Goal: Book appointment/travel/reservation

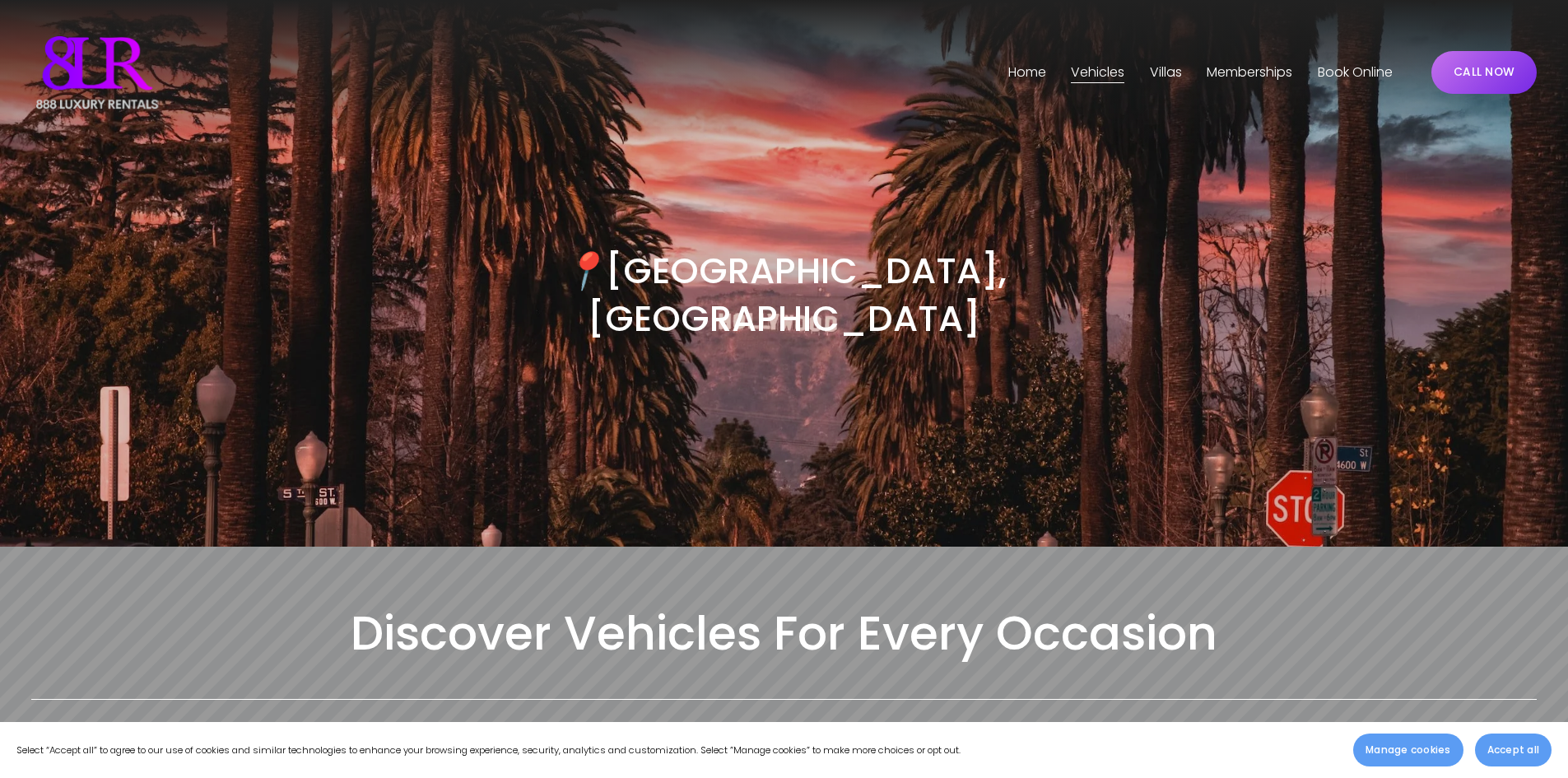
click at [0, 0] on span "[GEOGRAPHIC_DATA]" at bounding box center [0, 0] width 0 height 0
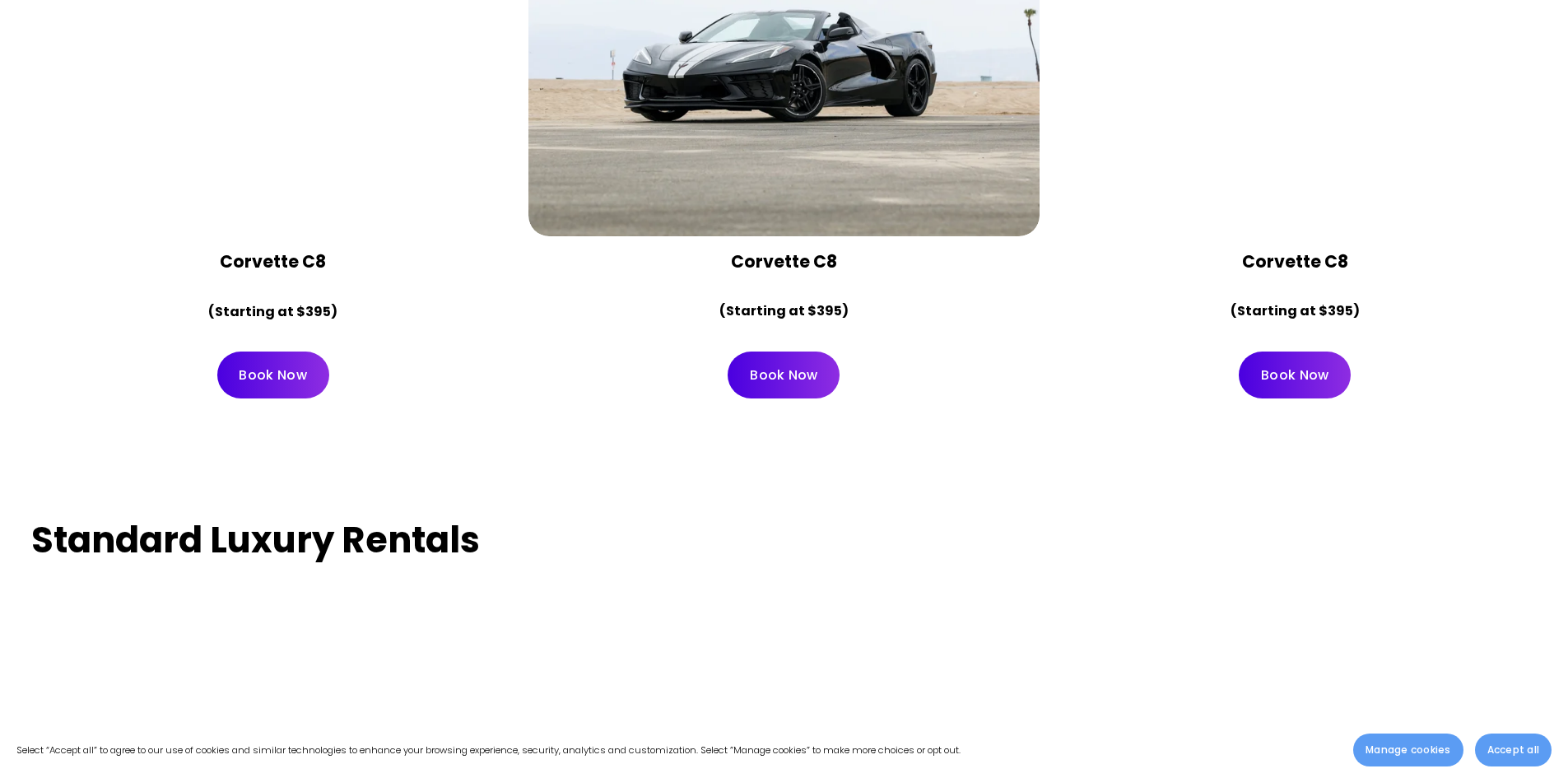
scroll to position [7657, 0]
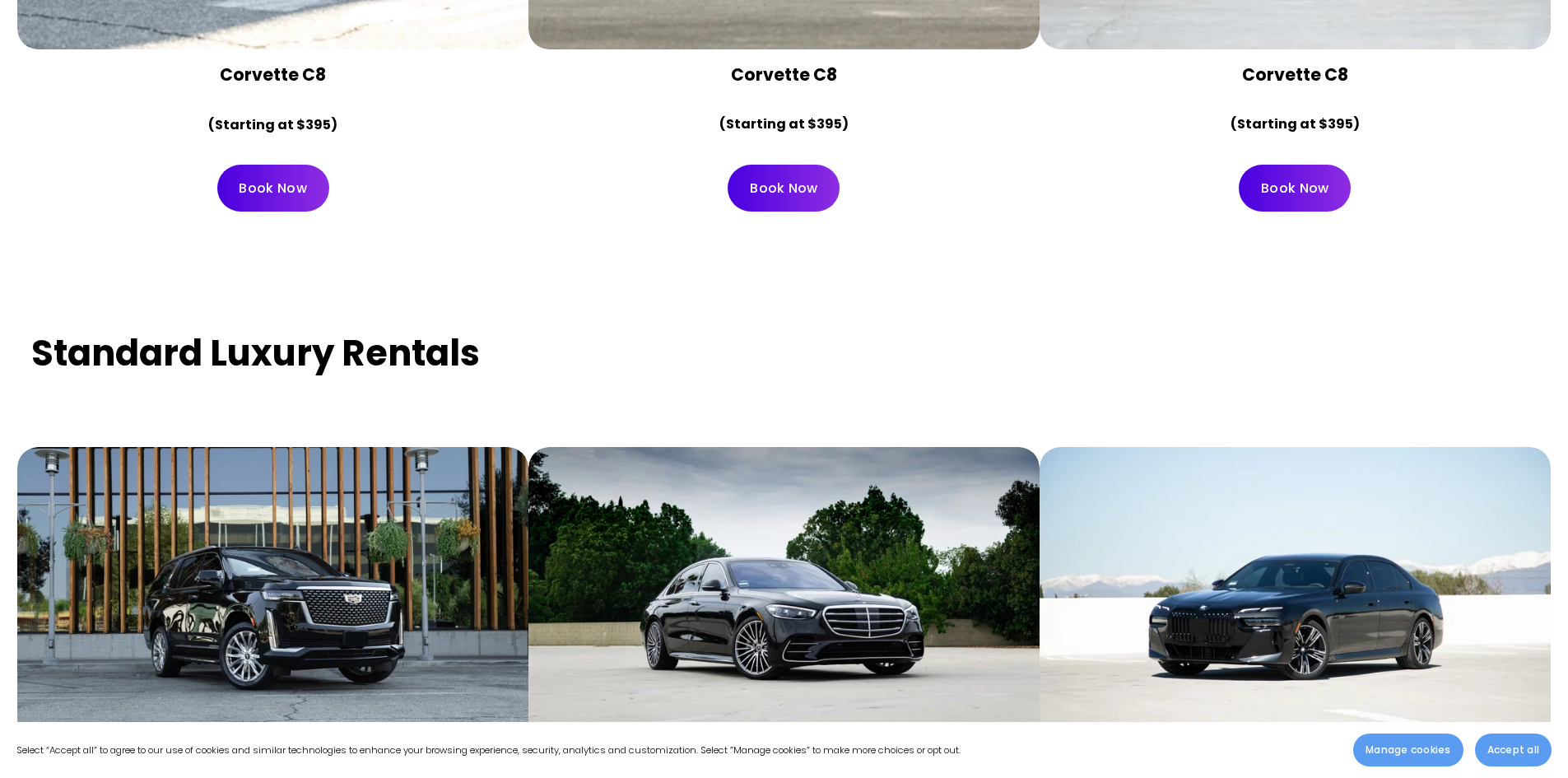
drag, startPoint x: 976, startPoint y: 306, endPoint x: 927, endPoint y: 291, distance: 51.2
click at [927, 291] on div "Standard Luxury Rentals Cadillac Escalade (Starting at $395) Book Now" at bounding box center [784, 646] width 1568 height 739
drag, startPoint x: 927, startPoint y: 290, endPoint x: 894, endPoint y: 295, distance: 33.4
click at [900, 329] on h3 "Standard Luxury Rentals" at bounding box center [784, 353] width 1505 height 48
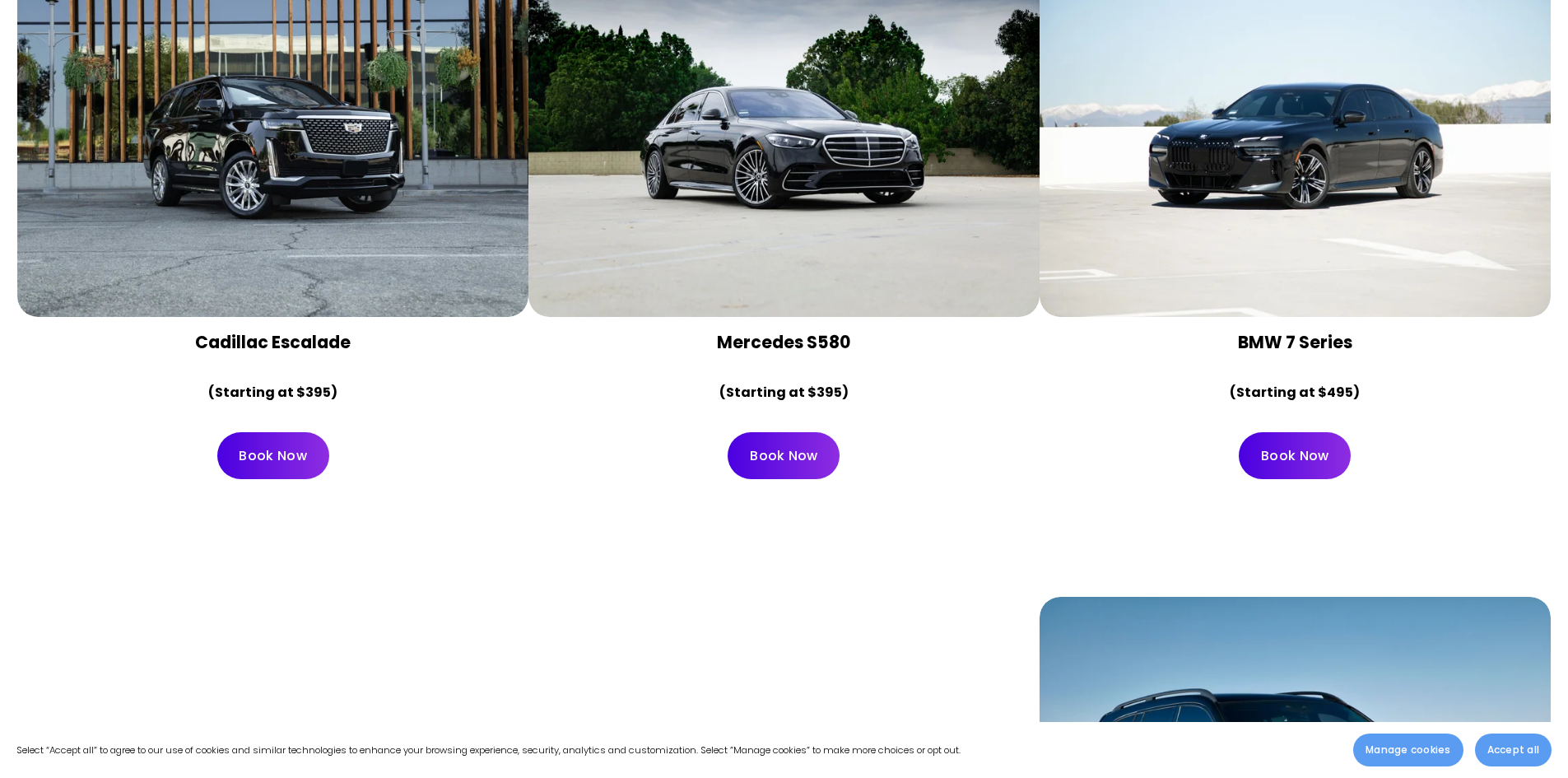
scroll to position [8316, 0]
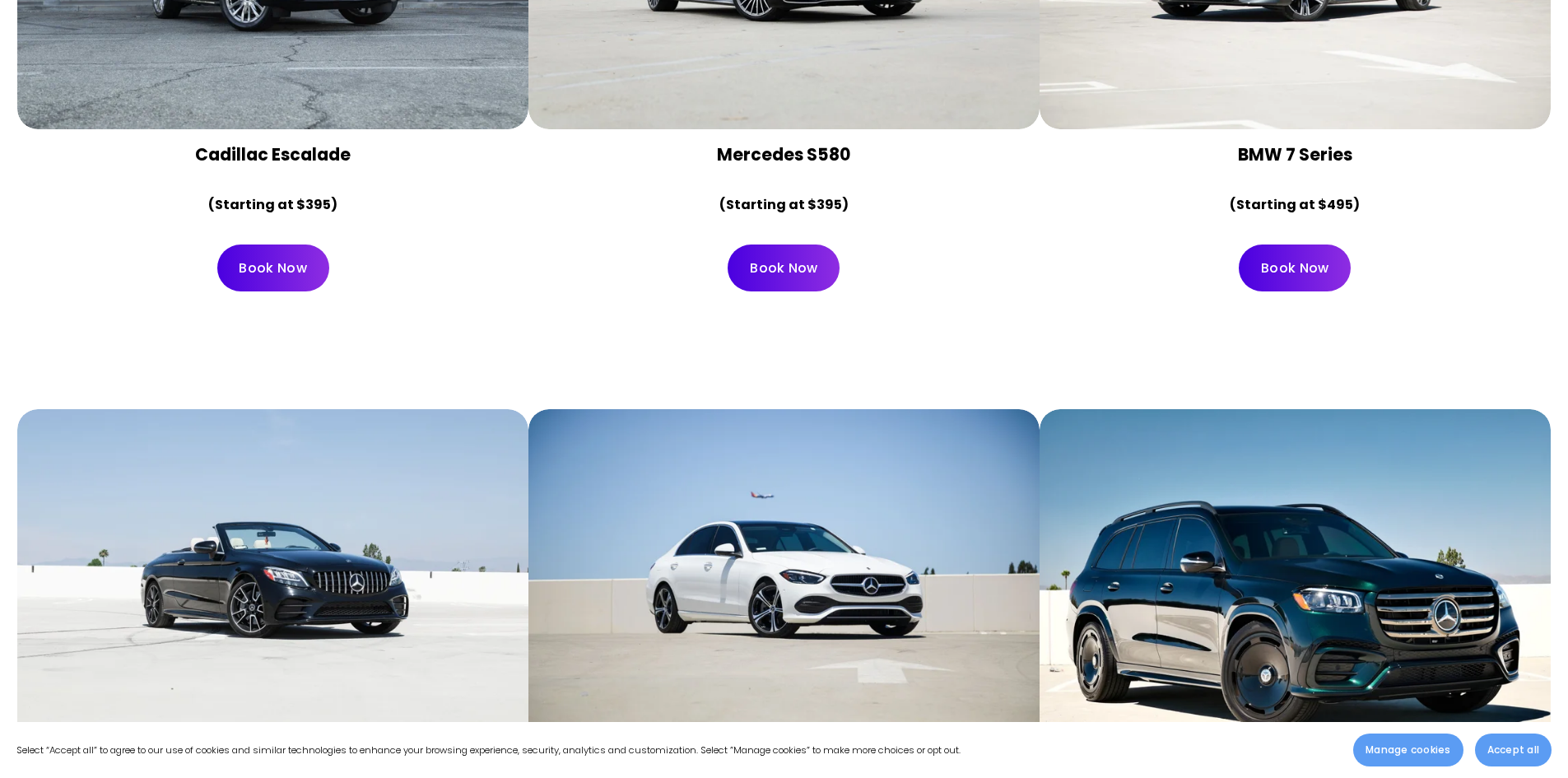
drag, startPoint x: 746, startPoint y: 339, endPoint x: 689, endPoint y: 322, distance: 59.5
click at [689, 357] on div "Mercedes C300 (Starting at $195) Book Now" at bounding box center [784, 668] width 1568 height 622
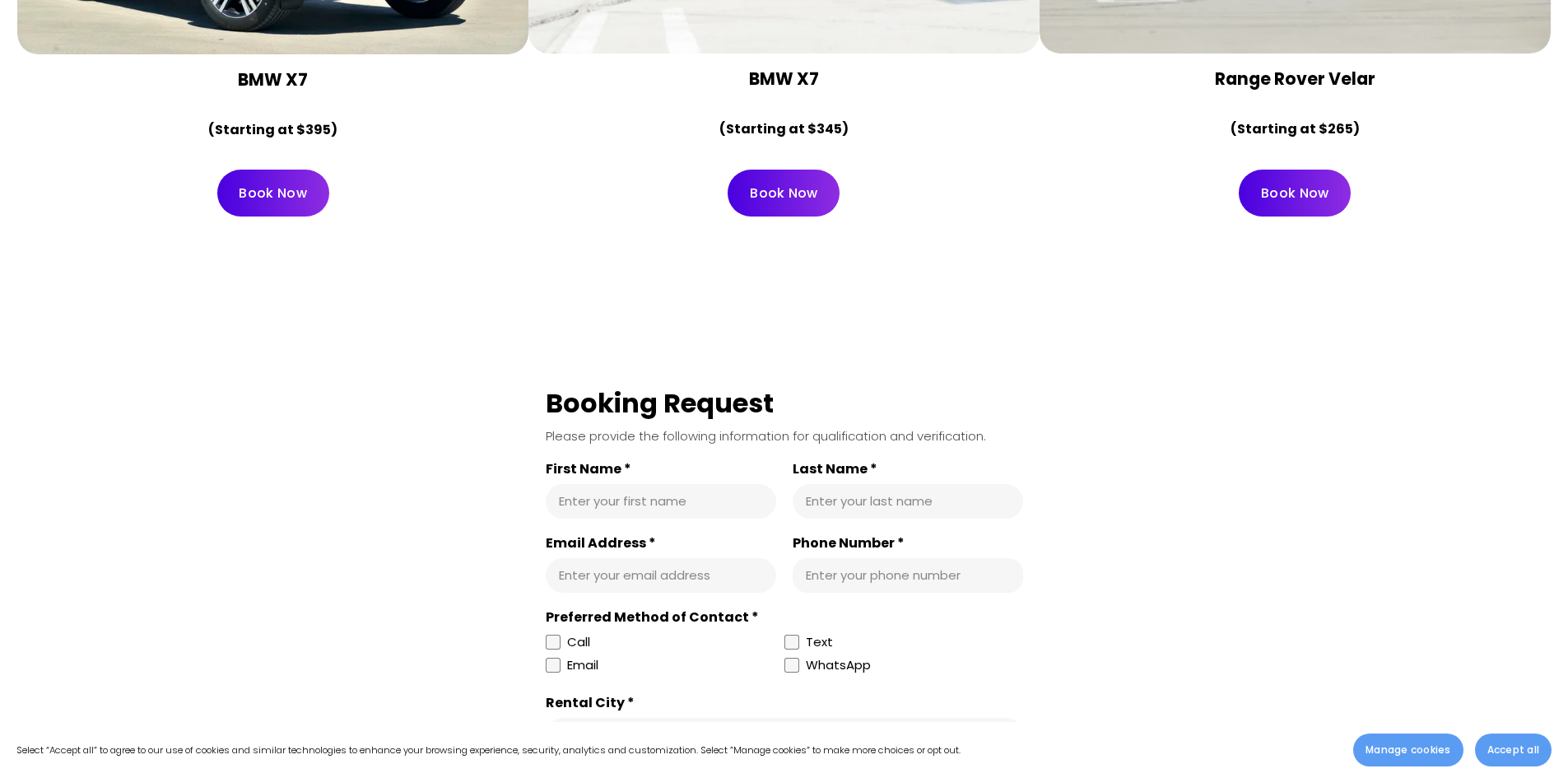
drag, startPoint x: 949, startPoint y: 349, endPoint x: 917, endPoint y: 316, distance: 46.0
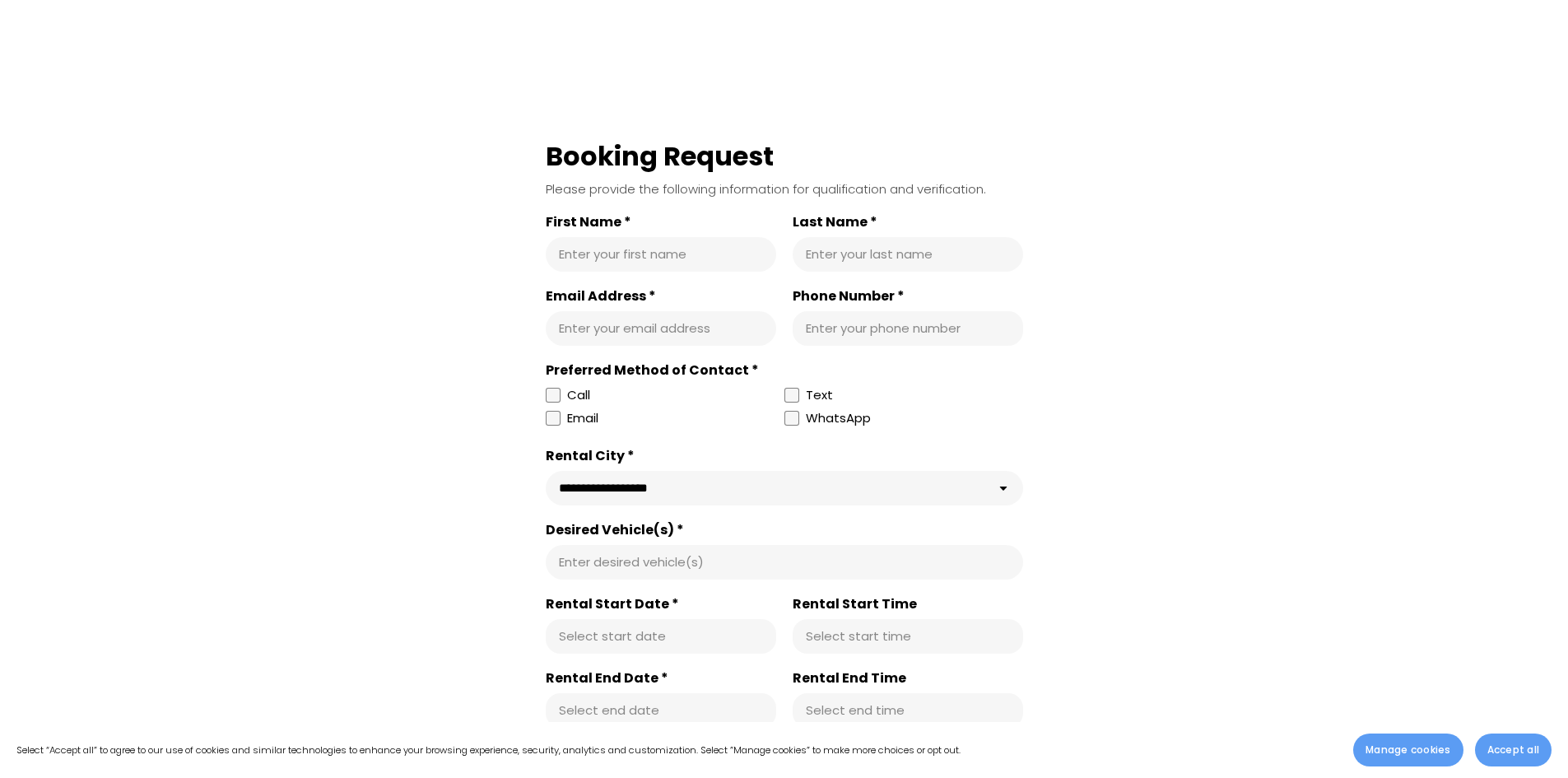
drag, startPoint x: 1169, startPoint y: 396, endPoint x: 1142, endPoint y: 361, distance: 44.2
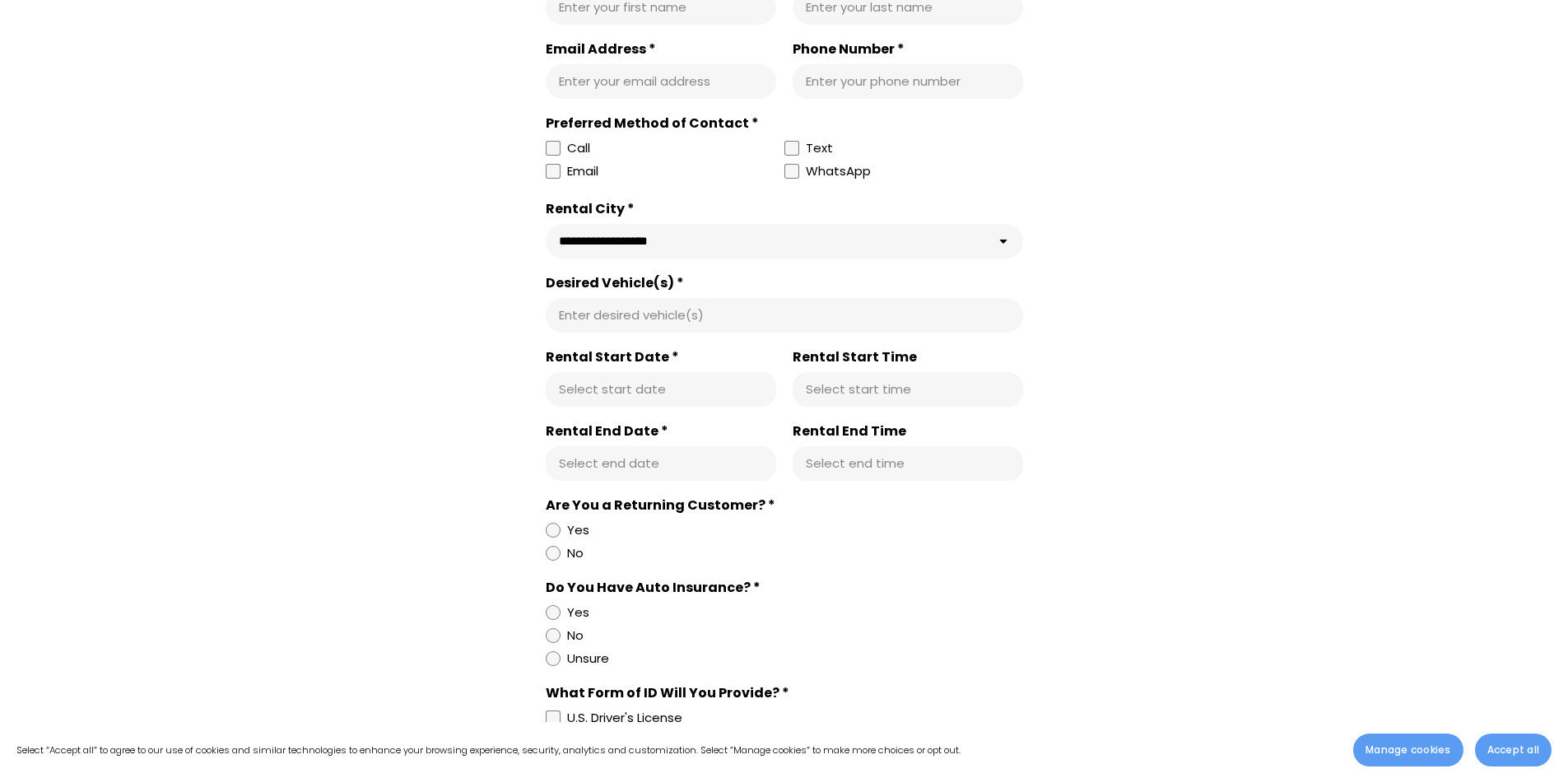
drag, startPoint x: 1238, startPoint y: 367, endPoint x: 1216, endPoint y: 365, distance: 22.1
click at [1216, 365] on div "**********" at bounding box center [784, 680] width 1505 height 1577
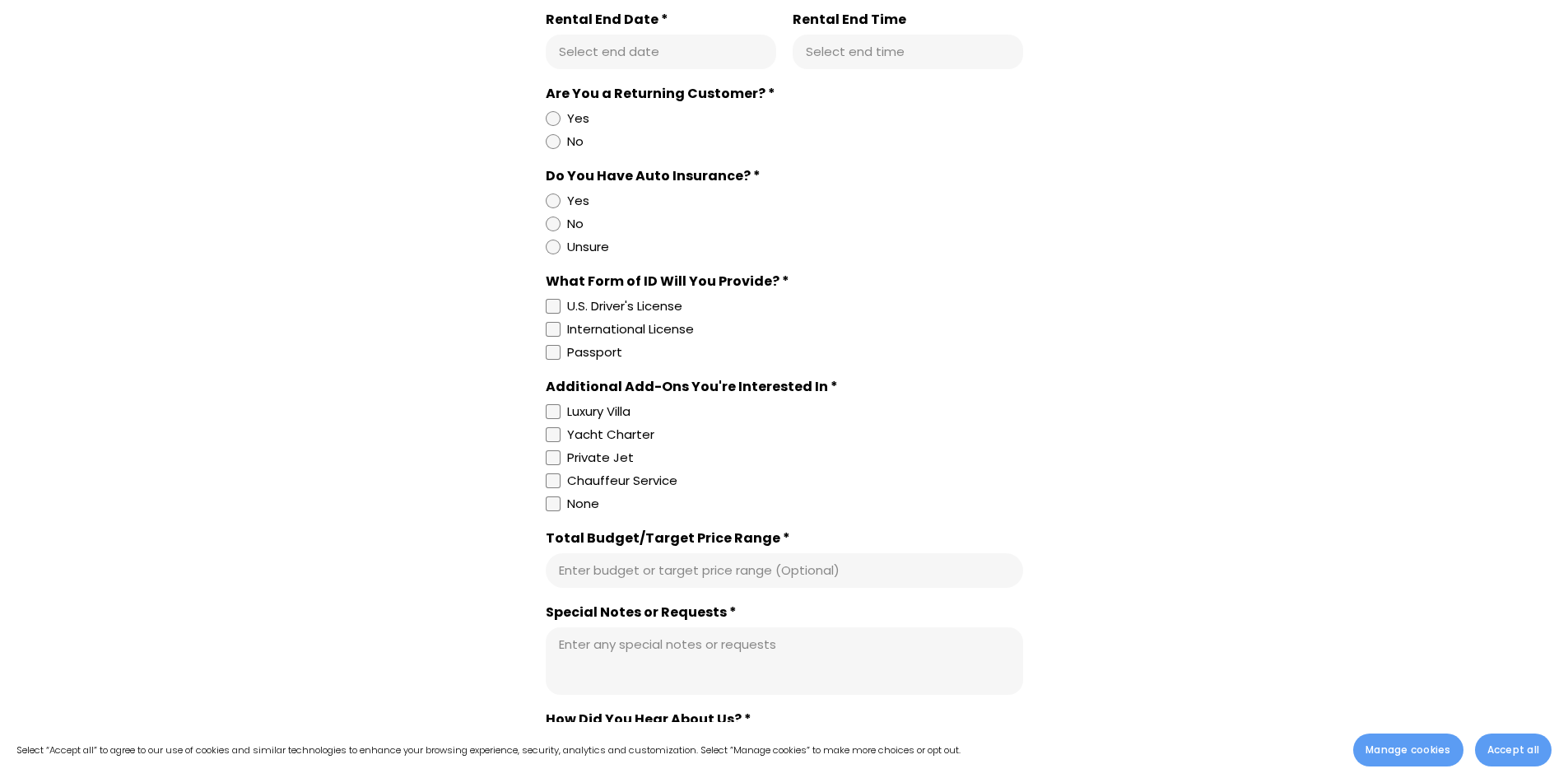
drag, startPoint x: 1216, startPoint y: 365, endPoint x: 1196, endPoint y: 363, distance: 20.1
click at [1196, 363] on div "**********" at bounding box center [784, 269] width 1505 height 1577
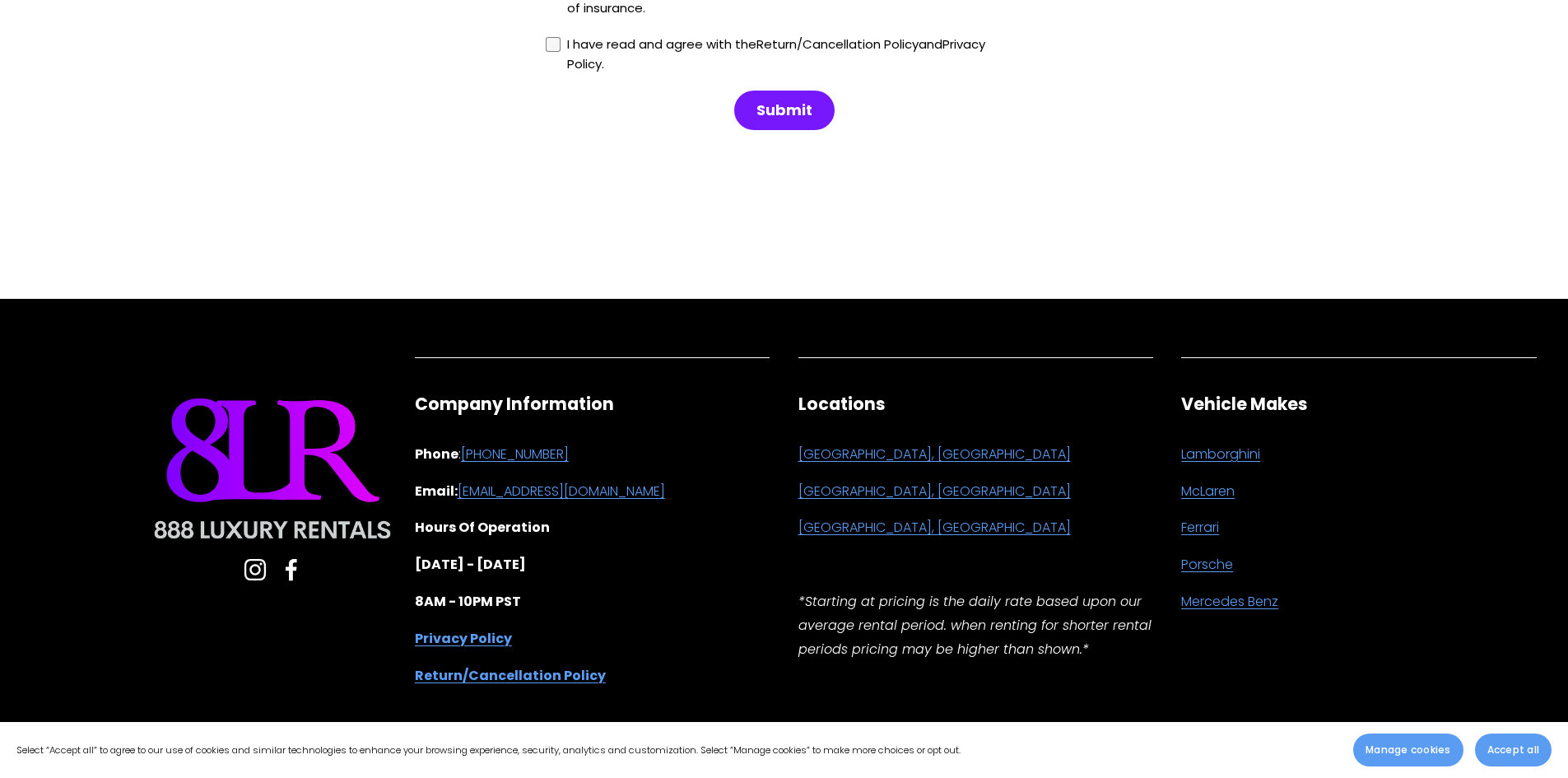
drag, startPoint x: 1014, startPoint y: 241, endPoint x: 811, endPoint y: 275, distance: 205.8
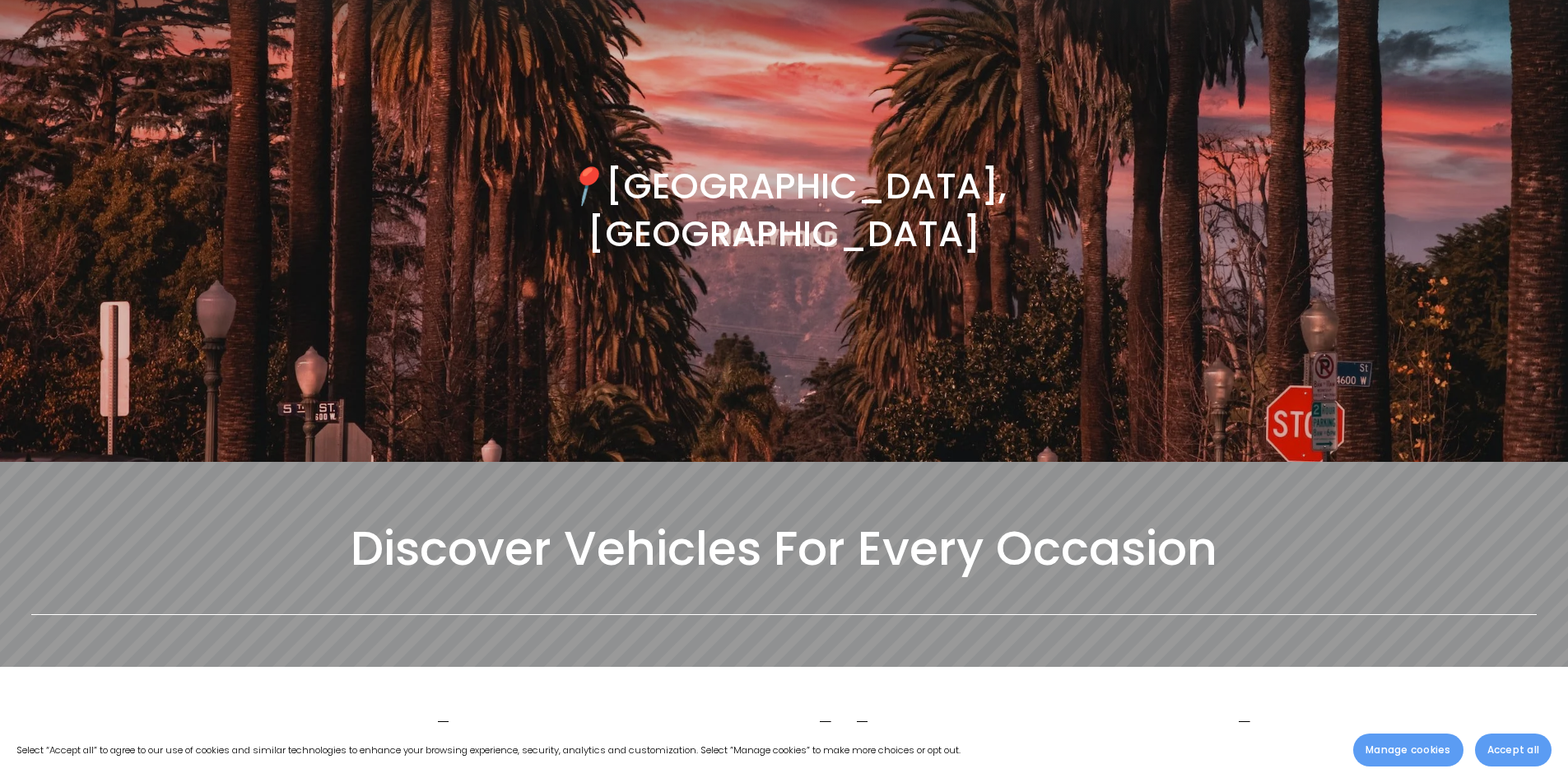
scroll to position [0, 0]
